Goal: Complete application form

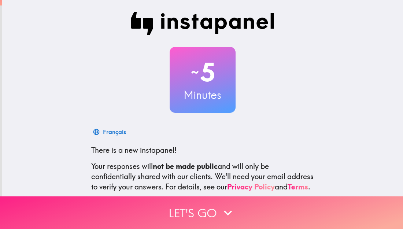
click at [227, 213] on icon "button" at bounding box center [228, 213] width 16 height 16
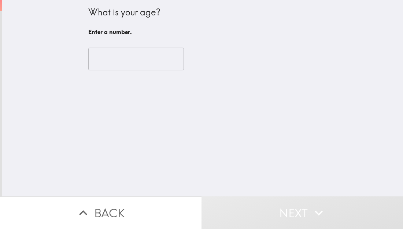
click at [155, 61] on input "number" at bounding box center [136, 59] width 96 height 23
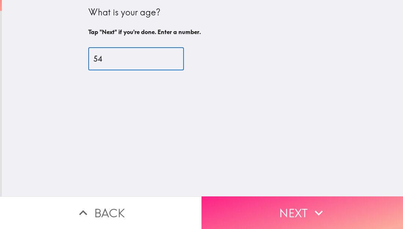
type input "54"
click at [303, 223] on button "Next" at bounding box center [301, 212] width 201 height 33
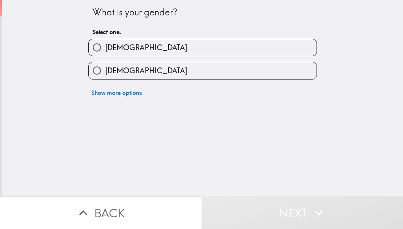
click at [118, 53] on label "[DEMOGRAPHIC_DATA]" at bounding box center [203, 47] width 228 height 16
click at [105, 53] on input "[DEMOGRAPHIC_DATA]" at bounding box center [97, 47] width 16 height 16
radio input "true"
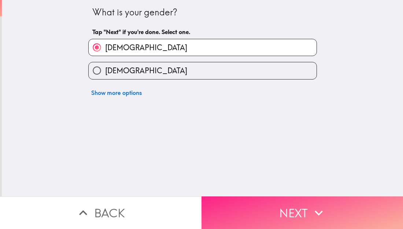
click at [291, 205] on button "Next" at bounding box center [301, 212] width 201 height 33
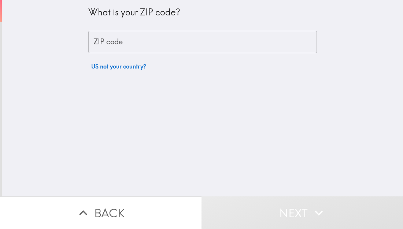
click at [152, 44] on input "ZIP code" at bounding box center [202, 42] width 228 height 23
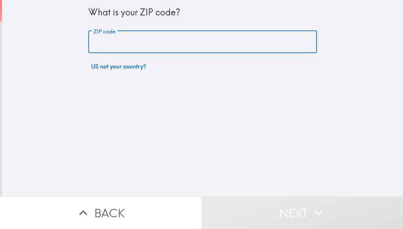
type input "47712"
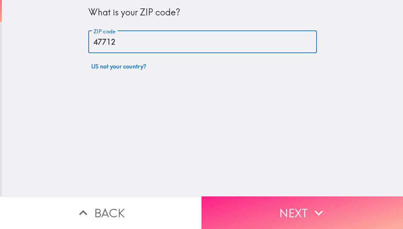
click at [288, 202] on button "Next" at bounding box center [301, 212] width 201 height 33
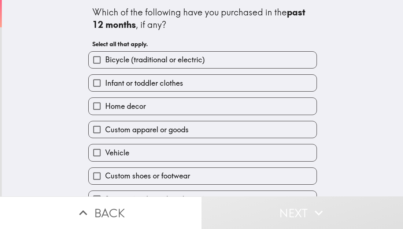
click at [212, 86] on label "Infant or toddler clothes" at bounding box center [203, 83] width 228 height 16
click at [105, 86] on input "Infant or toddler clothes" at bounding box center [97, 83] width 16 height 16
checkbox input "true"
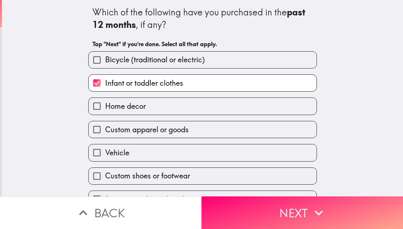
click at [193, 107] on label "Home decor" at bounding box center [203, 106] width 228 height 16
click at [105, 107] on input "Home decor" at bounding box center [97, 106] width 16 height 16
checkbox input "true"
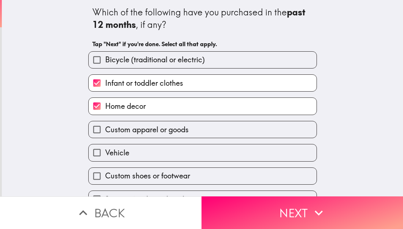
click at [359, 164] on div "Which of the following have you purchased in the past 12 months , if any? Tap "…" at bounding box center [202, 98] width 401 height 196
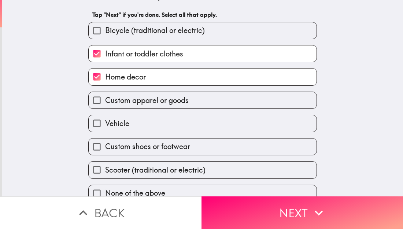
scroll to position [38, 0]
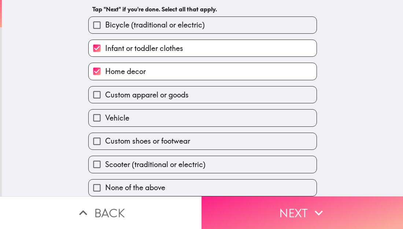
click at [319, 210] on icon "button" at bounding box center [318, 213] width 16 height 16
